Goal: Task Accomplishment & Management: Use online tool/utility

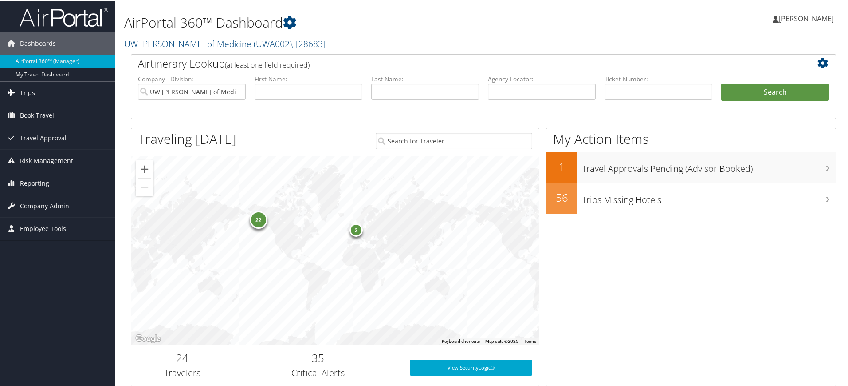
click at [32, 93] on span "Trips" at bounding box center [27, 92] width 15 height 22
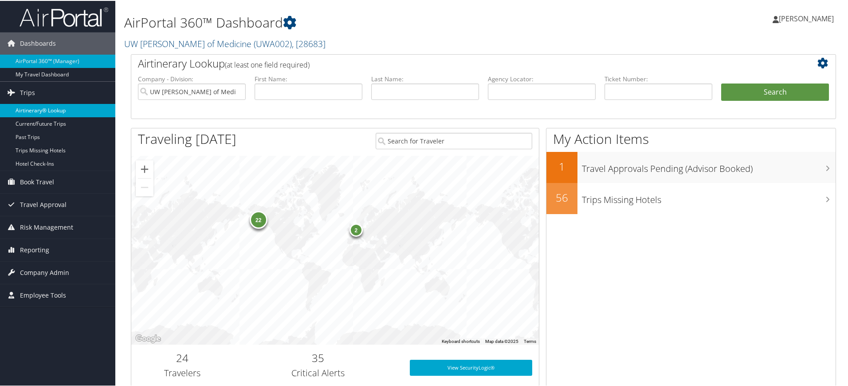
click at [45, 107] on link "Airtinerary® Lookup" at bounding box center [57, 109] width 115 height 13
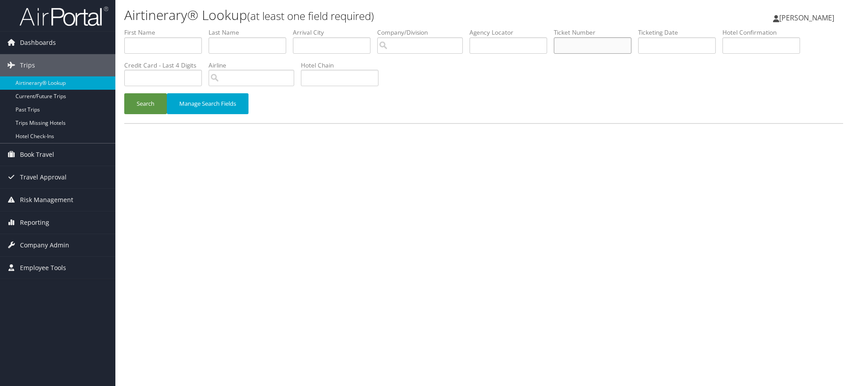
click at [581, 43] on input "text" at bounding box center [593, 45] width 78 height 16
paste input "89008977012340"
click at [124, 93] on button "Search" at bounding box center [145, 103] width 43 height 21
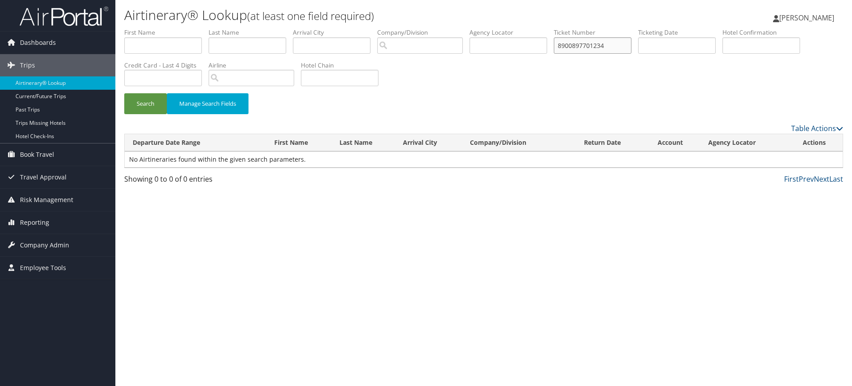
type input "8900897701234"
click at [124, 93] on button "Search" at bounding box center [145, 103] width 43 height 21
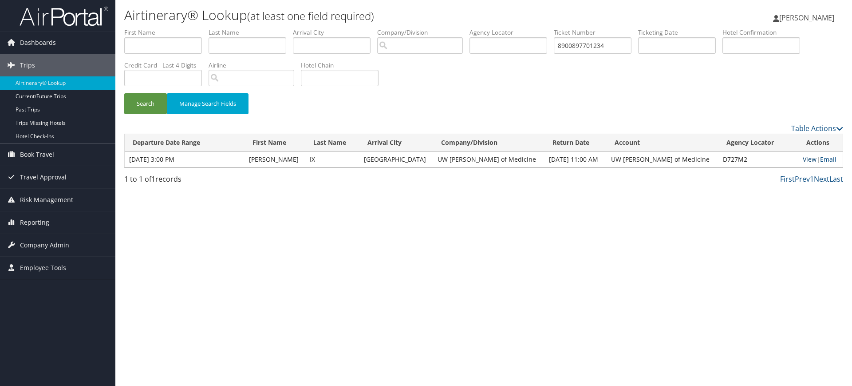
click at [803, 158] on link "View" at bounding box center [810, 159] width 14 height 8
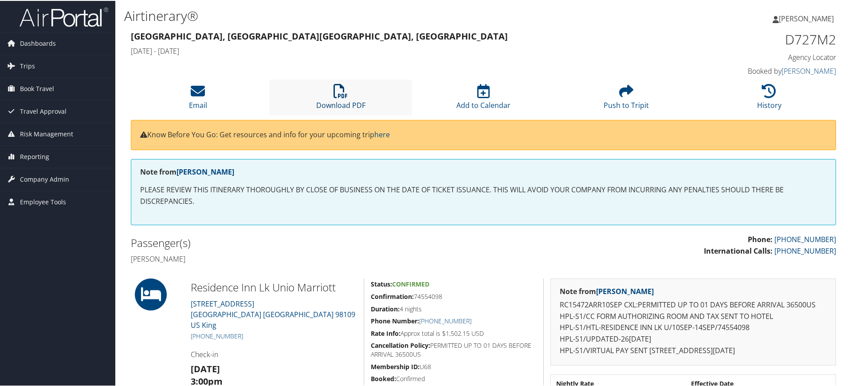
click at [338, 89] on icon at bounding box center [341, 90] width 14 height 14
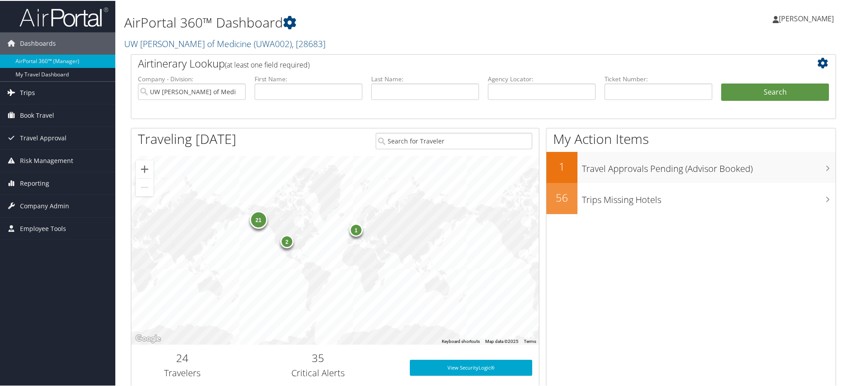
click at [30, 89] on span "Trips" at bounding box center [27, 92] width 15 height 22
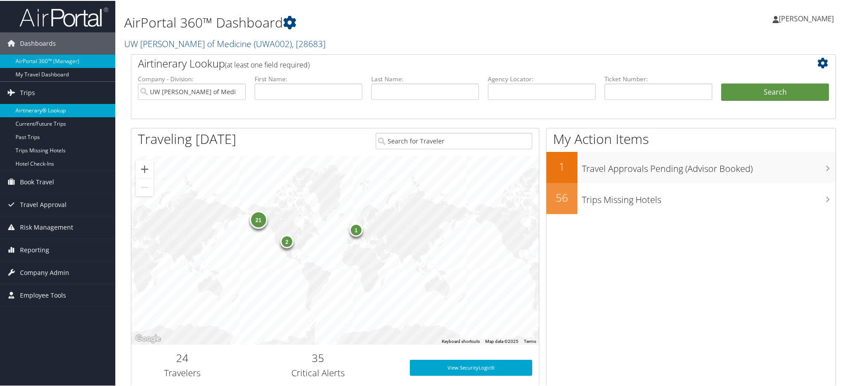
click at [32, 114] on link "Airtinerary® Lookup" at bounding box center [57, 109] width 115 height 13
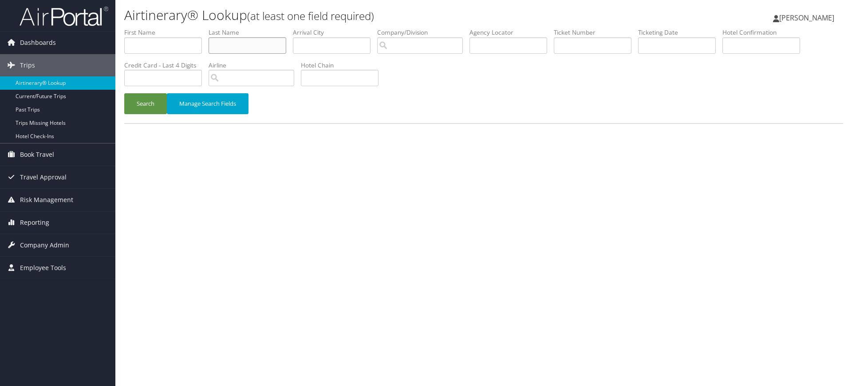
click at [243, 46] on input "text" at bounding box center [248, 45] width 78 height 16
click at [124, 93] on button "Search" at bounding box center [145, 103] width 43 height 21
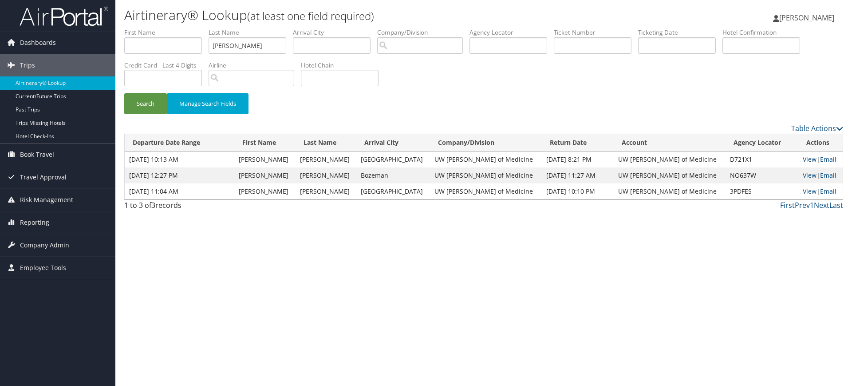
click at [803, 155] on link "View" at bounding box center [810, 159] width 14 height 8
click at [256, 48] on input "willner" at bounding box center [248, 45] width 78 height 16
type input "w"
click at [572, 46] on input "text" at bounding box center [593, 45] width 78 height 16
paste input "Ticket Number 0277310571955"
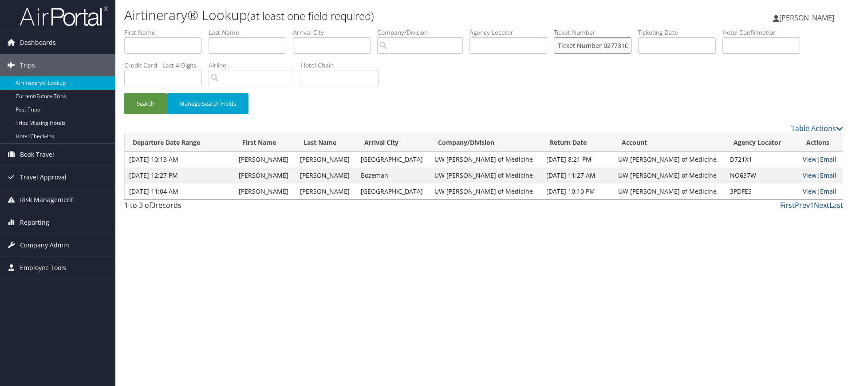
scroll to position [0, 20]
click at [124, 93] on button "Search" at bounding box center [145, 103] width 43 height 21
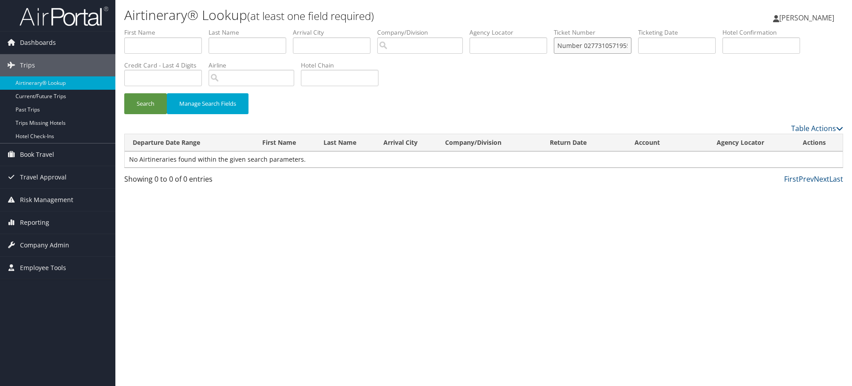
click at [590, 49] on input "Ticket Number 0277310571955" at bounding box center [593, 45] width 78 height 16
type input "0277310571955"
click at [145, 103] on button "Search" at bounding box center [145, 103] width 43 height 21
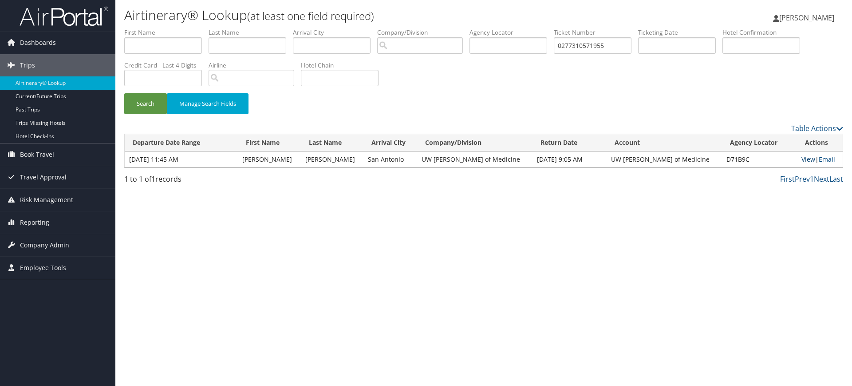
click at [801, 159] on link "View" at bounding box center [808, 159] width 14 height 8
drag, startPoint x: 634, startPoint y: 47, endPoint x: 472, endPoint y: 50, distance: 162.0
click at [472, 28] on ul "First Name Last Name Departure City Arrival City Company/Division Airport/City …" at bounding box center [483, 28] width 719 height 0
click at [233, 46] on input "text" at bounding box center [248, 45] width 78 height 16
type input "Batcha"
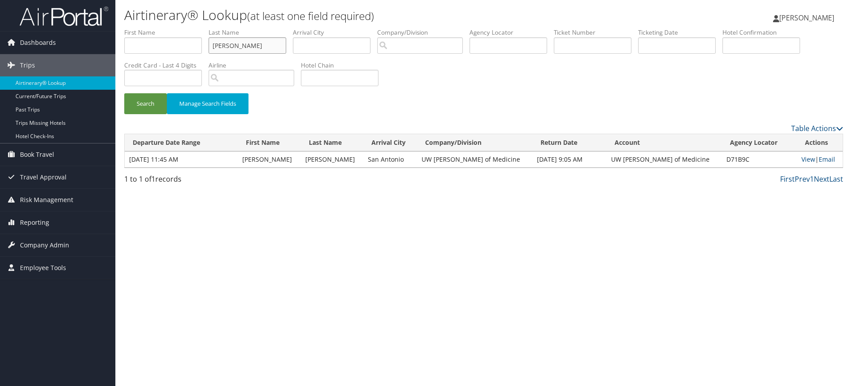
click at [124, 93] on button "Search" at bounding box center [145, 103] width 43 height 21
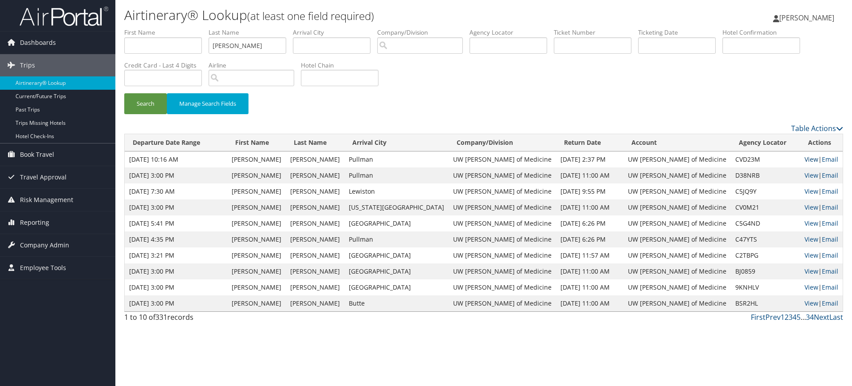
click at [805, 161] on link "View" at bounding box center [812, 159] width 14 height 8
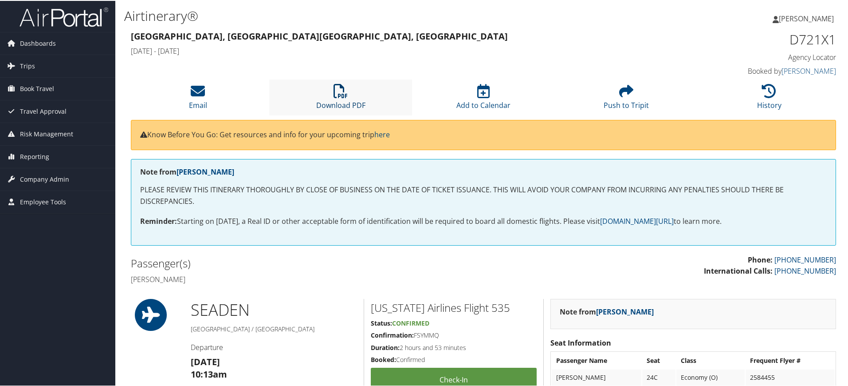
click at [337, 92] on icon at bounding box center [341, 90] width 14 height 14
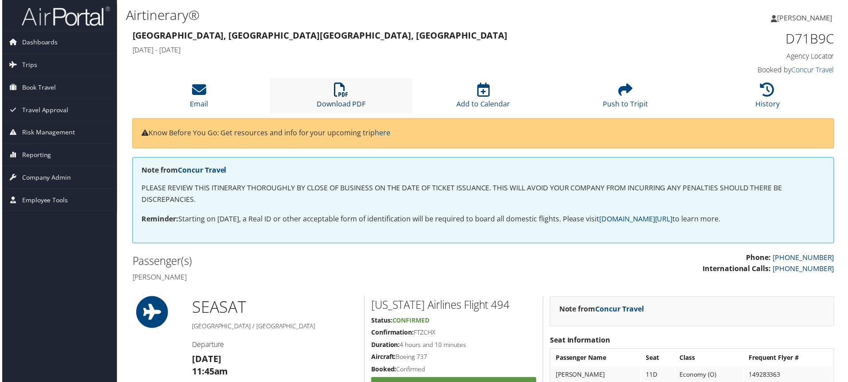
click at [340, 94] on icon at bounding box center [341, 90] width 14 height 14
click at [45, 178] on span "Company Admin" at bounding box center [44, 178] width 49 height 22
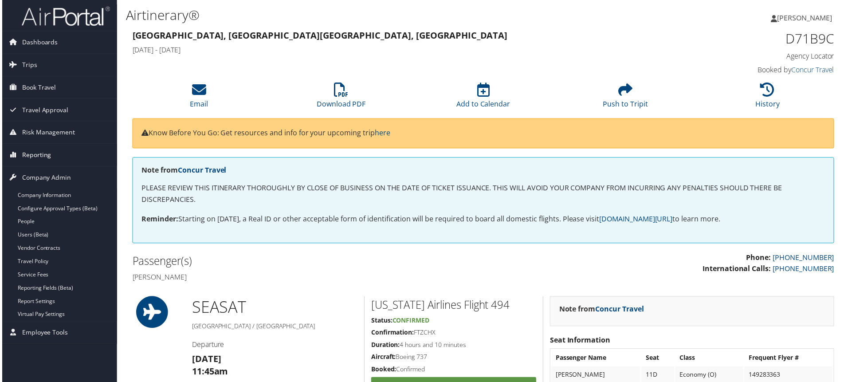
click at [30, 158] on span "Reporting" at bounding box center [34, 156] width 29 height 22
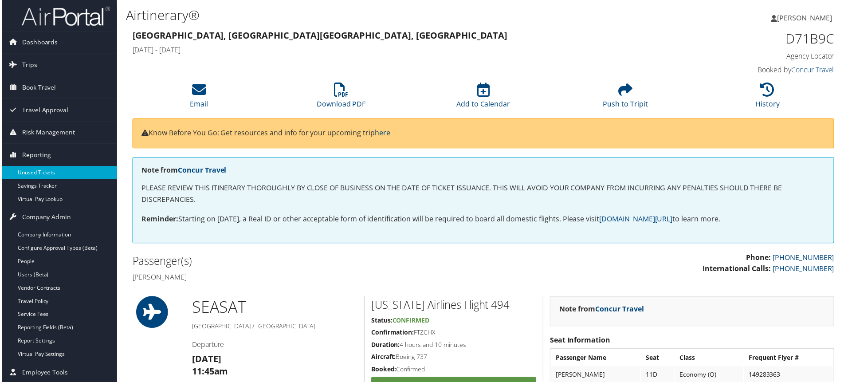
click at [32, 174] on link "Unused Tickets" at bounding box center [57, 173] width 115 height 13
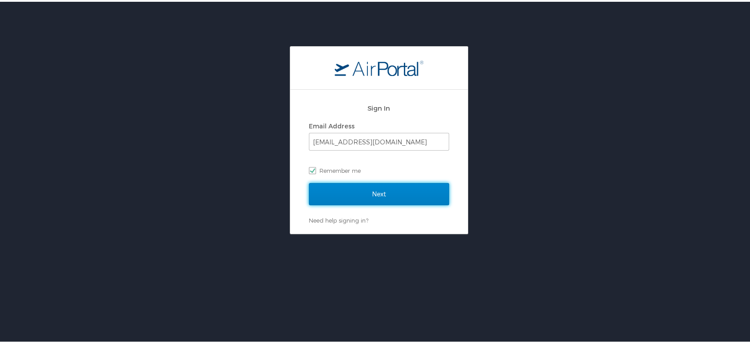
click at [392, 197] on input "Next" at bounding box center [379, 192] width 140 height 22
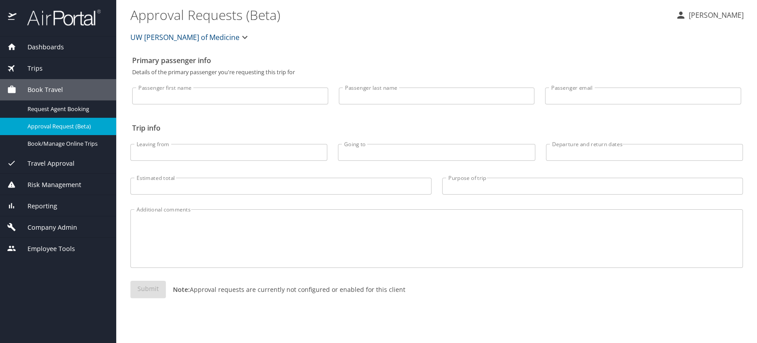
click at [39, 209] on span "Reporting" at bounding box center [36, 206] width 41 height 10
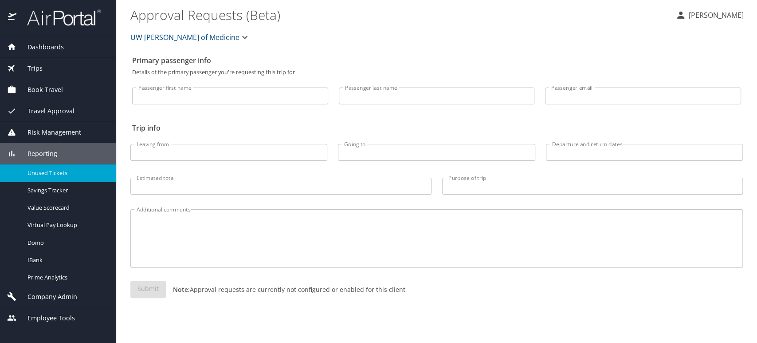
click at [54, 177] on span "Unused Tickets" at bounding box center [67, 173] width 78 height 8
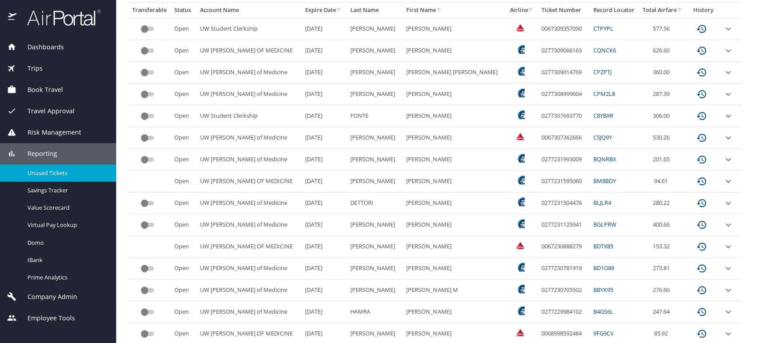
scroll to position [138, 0]
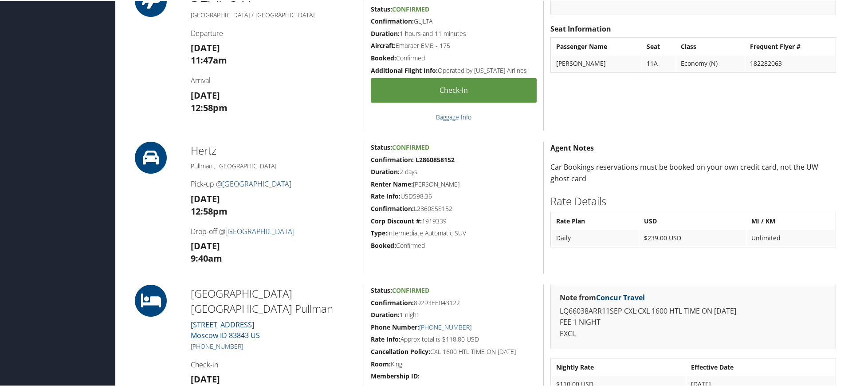
scroll to position [439, 0]
